Goal: Task Accomplishment & Management: Manage account settings

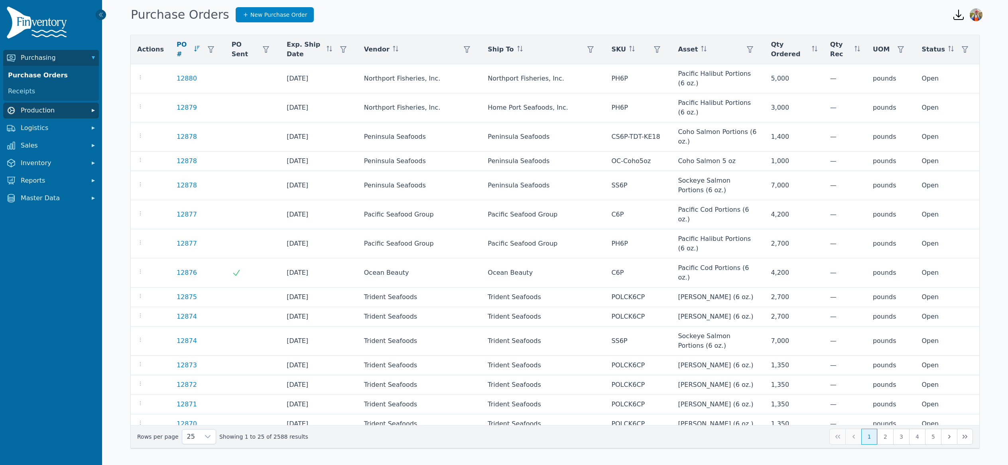
click at [38, 112] on span "Production" at bounding box center [53, 111] width 64 height 10
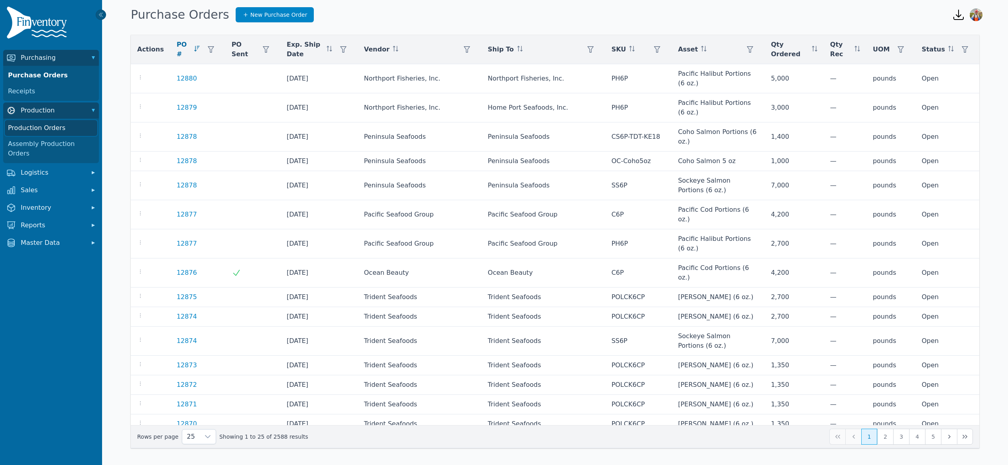
click at [43, 126] on link "Production Orders" at bounding box center [51, 128] width 93 height 16
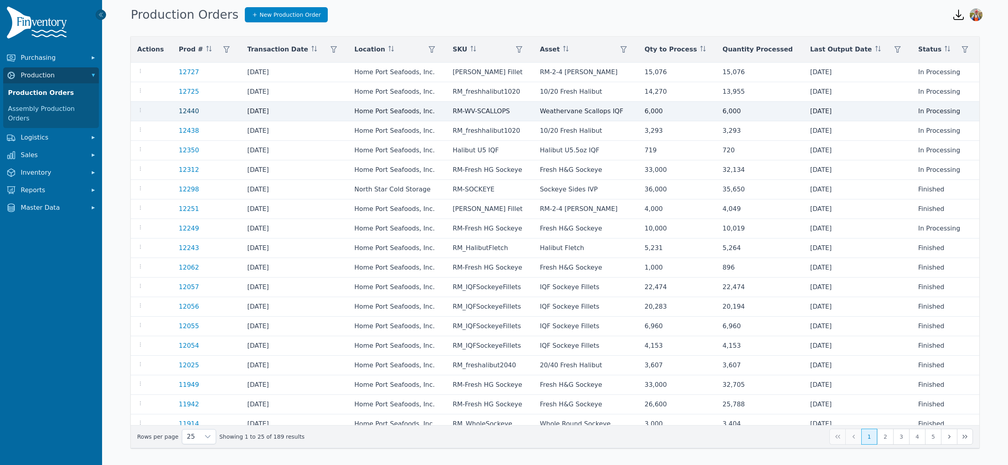
click at [193, 113] on link "12440" at bounding box center [189, 111] width 20 height 8
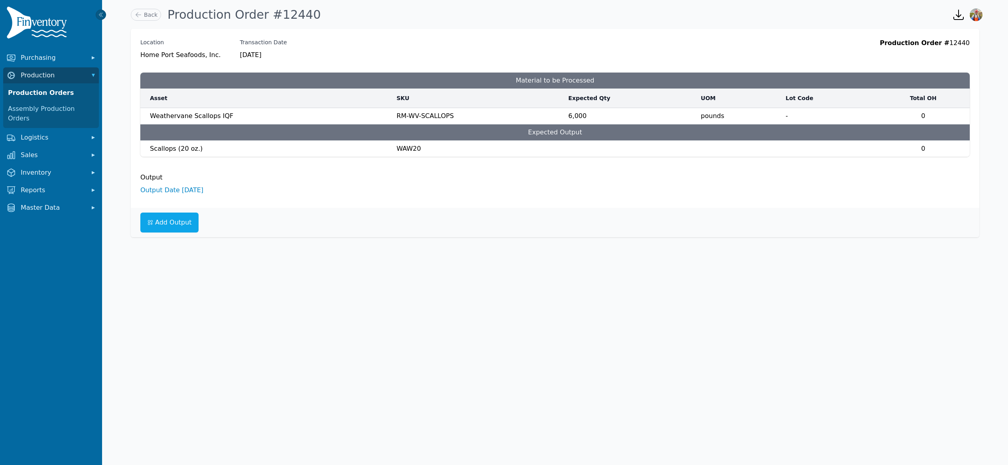
click at [161, 197] on div "Location Home [GEOGRAPHIC_DATA], Inc. Transaction Date [DATE] Production Order …" at bounding box center [555, 118] width 849 height 179
click at [162, 193] on link "Output Date [DATE]" at bounding box center [171, 190] width 63 height 8
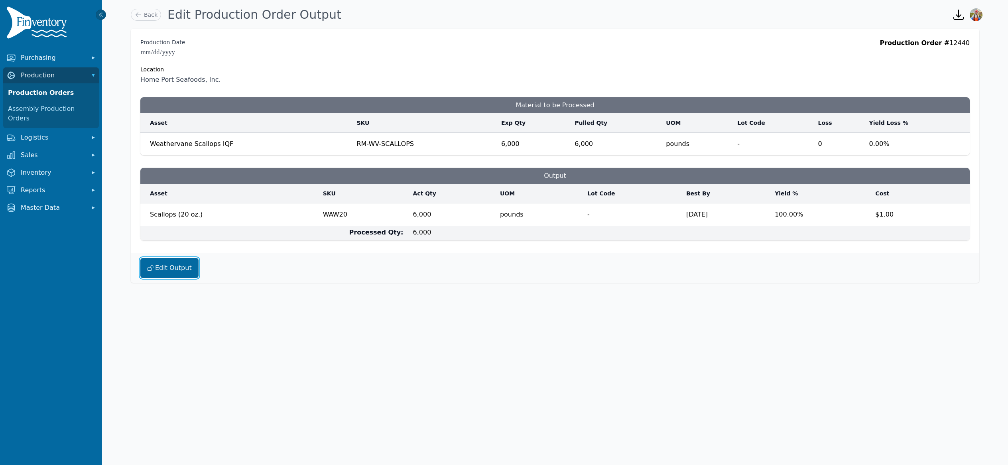
click at [164, 266] on button "Edit Output" at bounding box center [169, 268] width 58 height 20
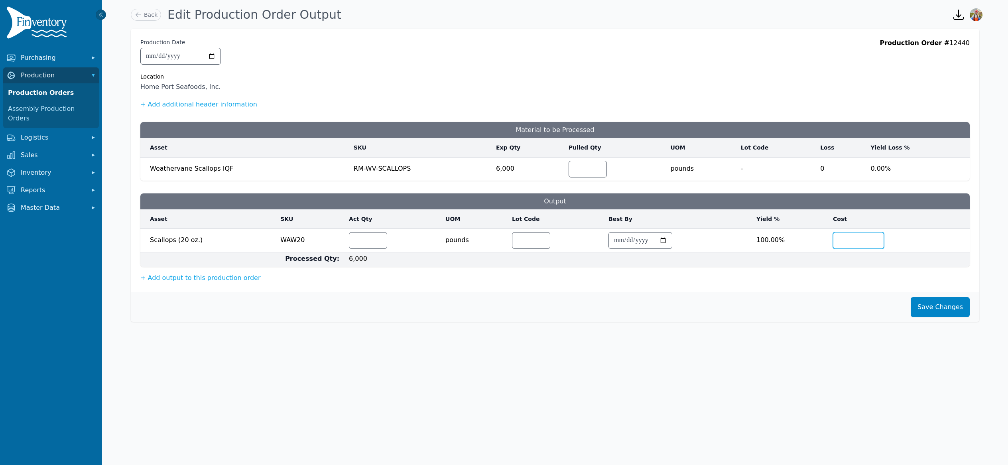
click at [842, 241] on input "*" at bounding box center [859, 241] width 50 height 16
click at [364, 241] on input "****" at bounding box center [367, 241] width 37 height 16
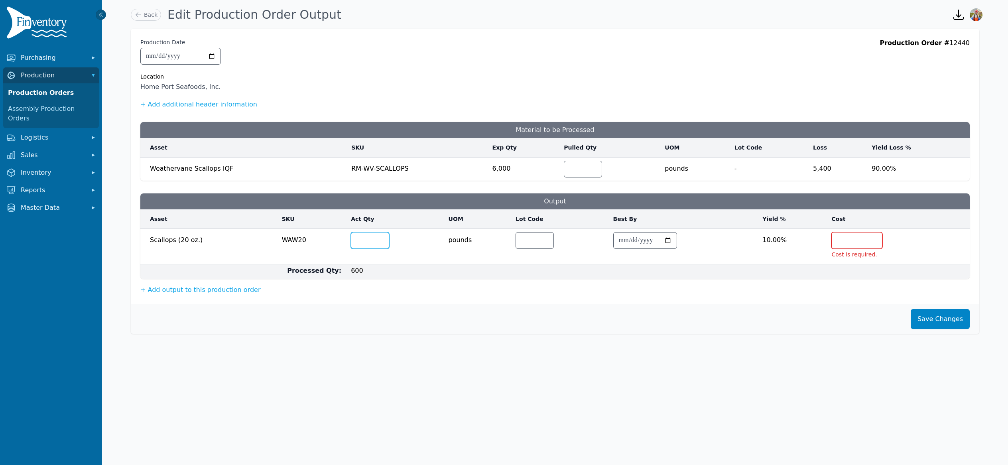
type input "*"
type input "****"
click at [855, 237] on input "number" at bounding box center [857, 241] width 50 height 16
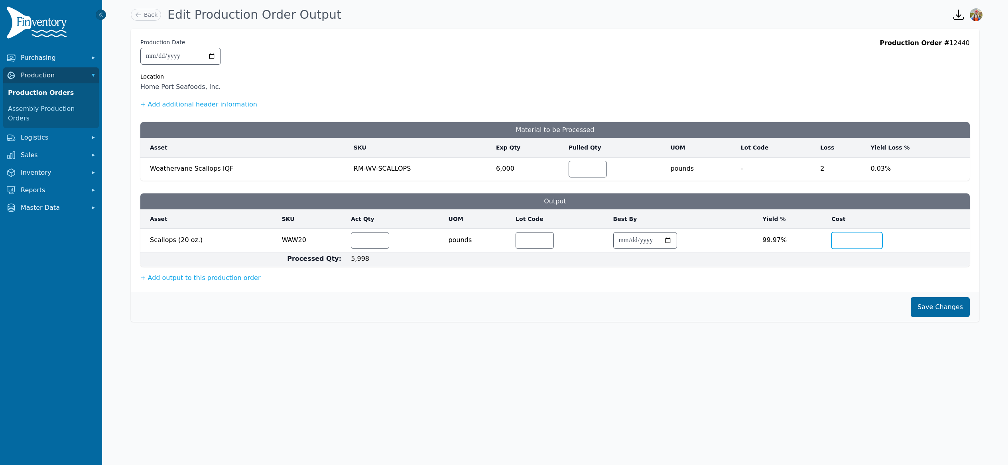
type input "*******"
click at [945, 302] on button "Save Changes" at bounding box center [940, 307] width 59 height 20
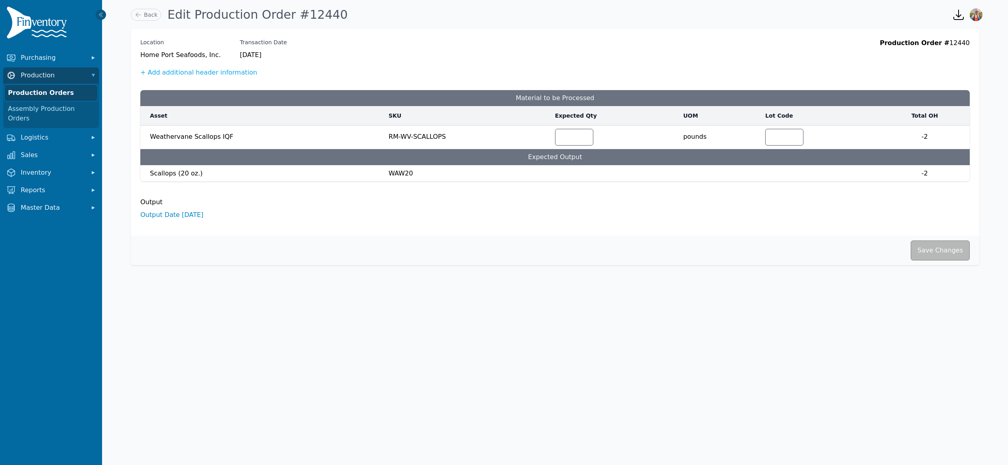
click at [35, 92] on link "Production Orders" at bounding box center [51, 93] width 93 height 16
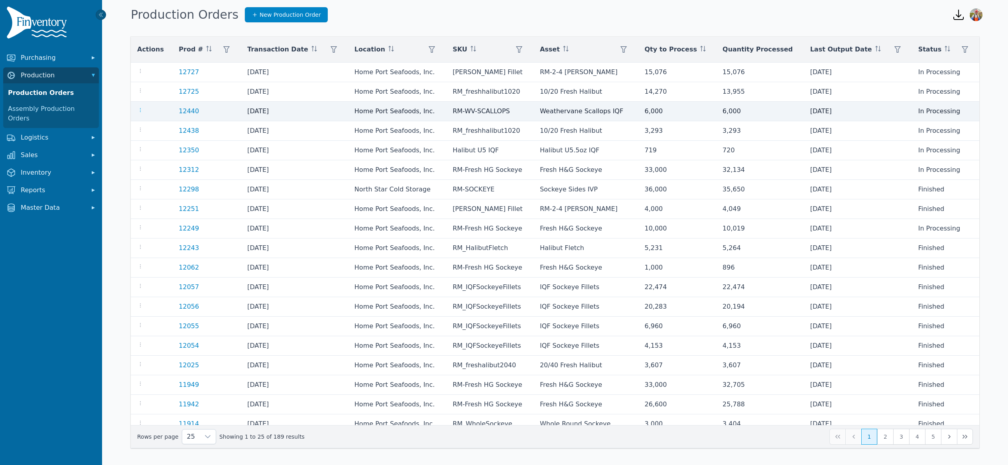
click at [136, 109] on td at bounding box center [151, 112] width 41 height 20
click at [138, 110] on icon "button" at bounding box center [140, 110] width 6 height 6
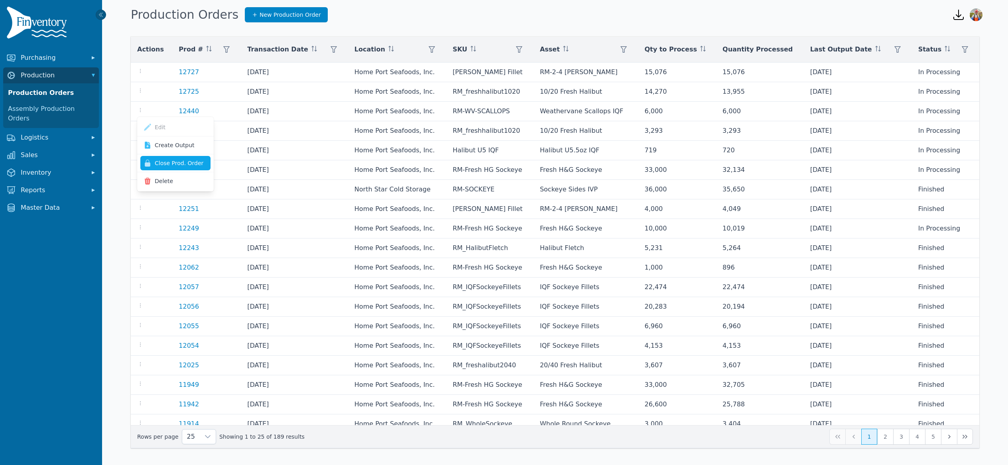
click at [173, 162] on button "Close Prod. Order" at bounding box center [175, 163] width 70 height 14
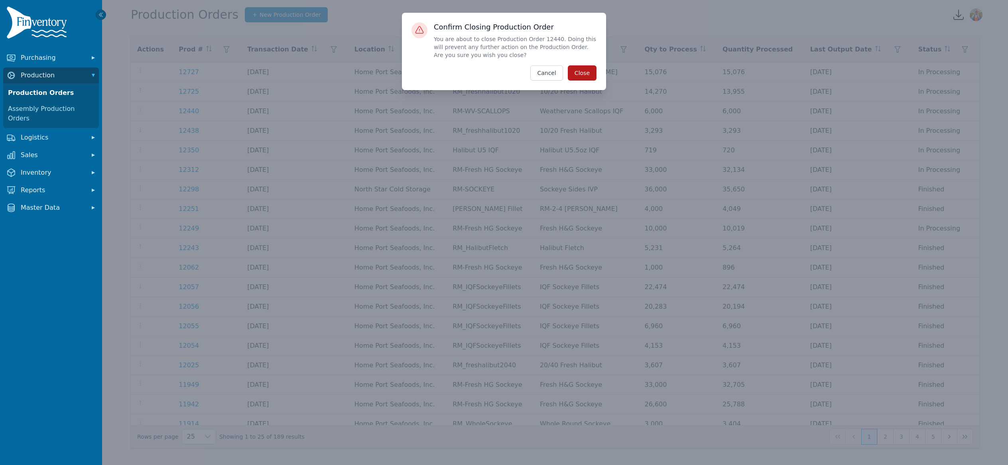
click at [576, 74] on button "Close" at bounding box center [582, 72] width 29 height 15
